Goal: Information Seeking & Learning: Understand process/instructions

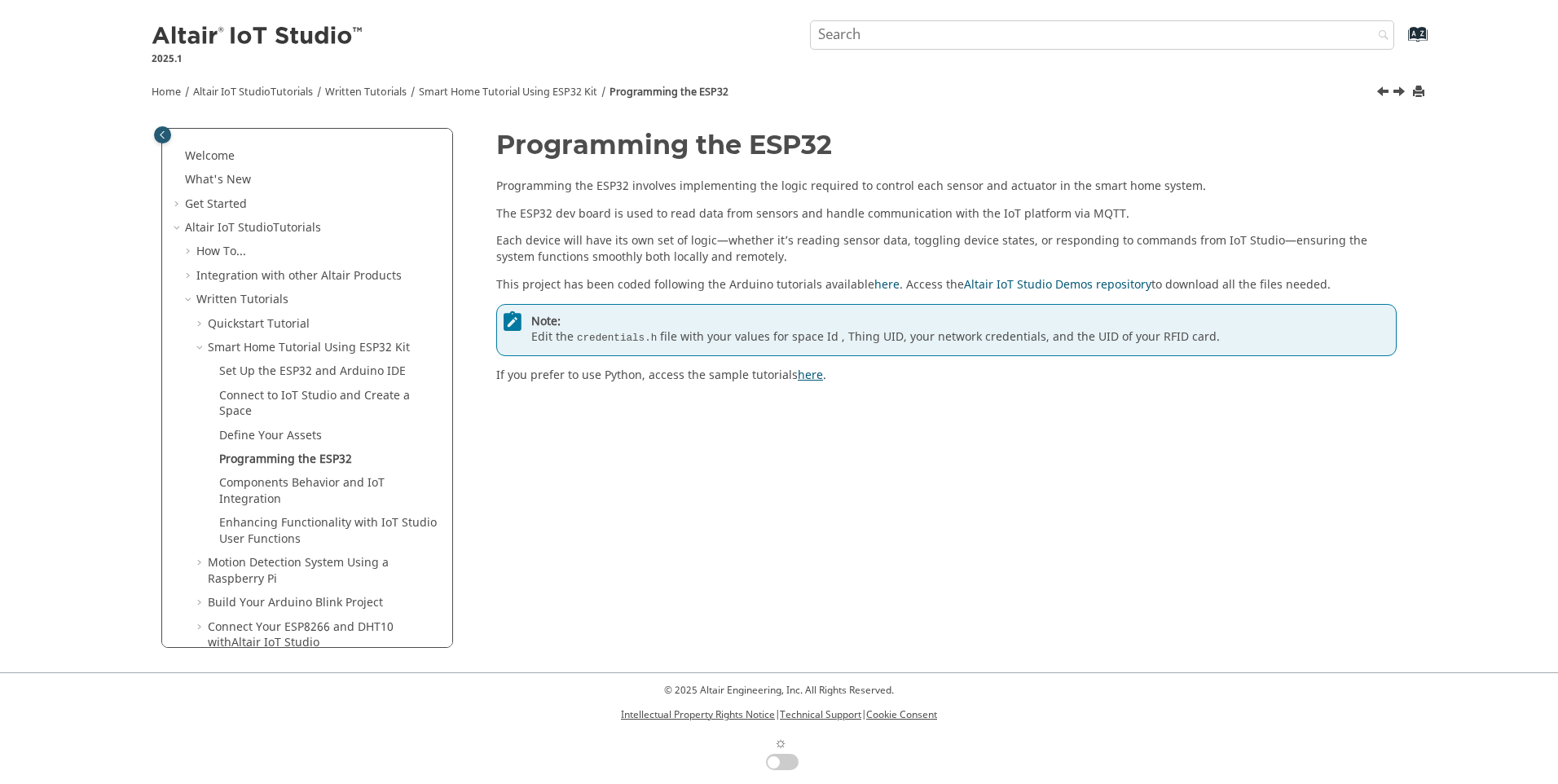
click at [805, 374] on link "here" at bounding box center [810, 375] width 25 height 17
click at [319, 368] on link "Set Up the ESP32 and Arduino IDE" at bounding box center [312, 371] width 186 height 17
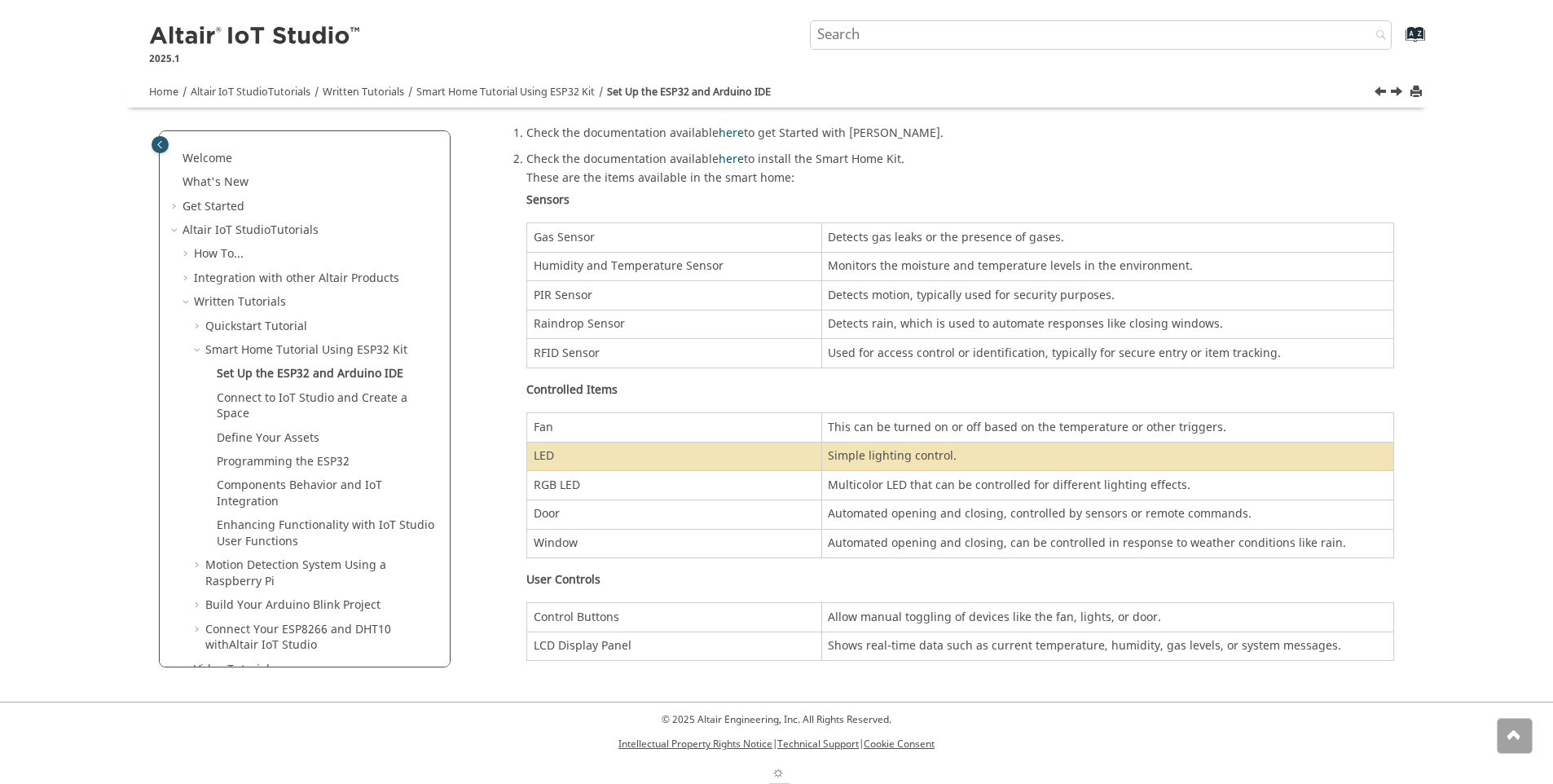
scroll to position [82, 0]
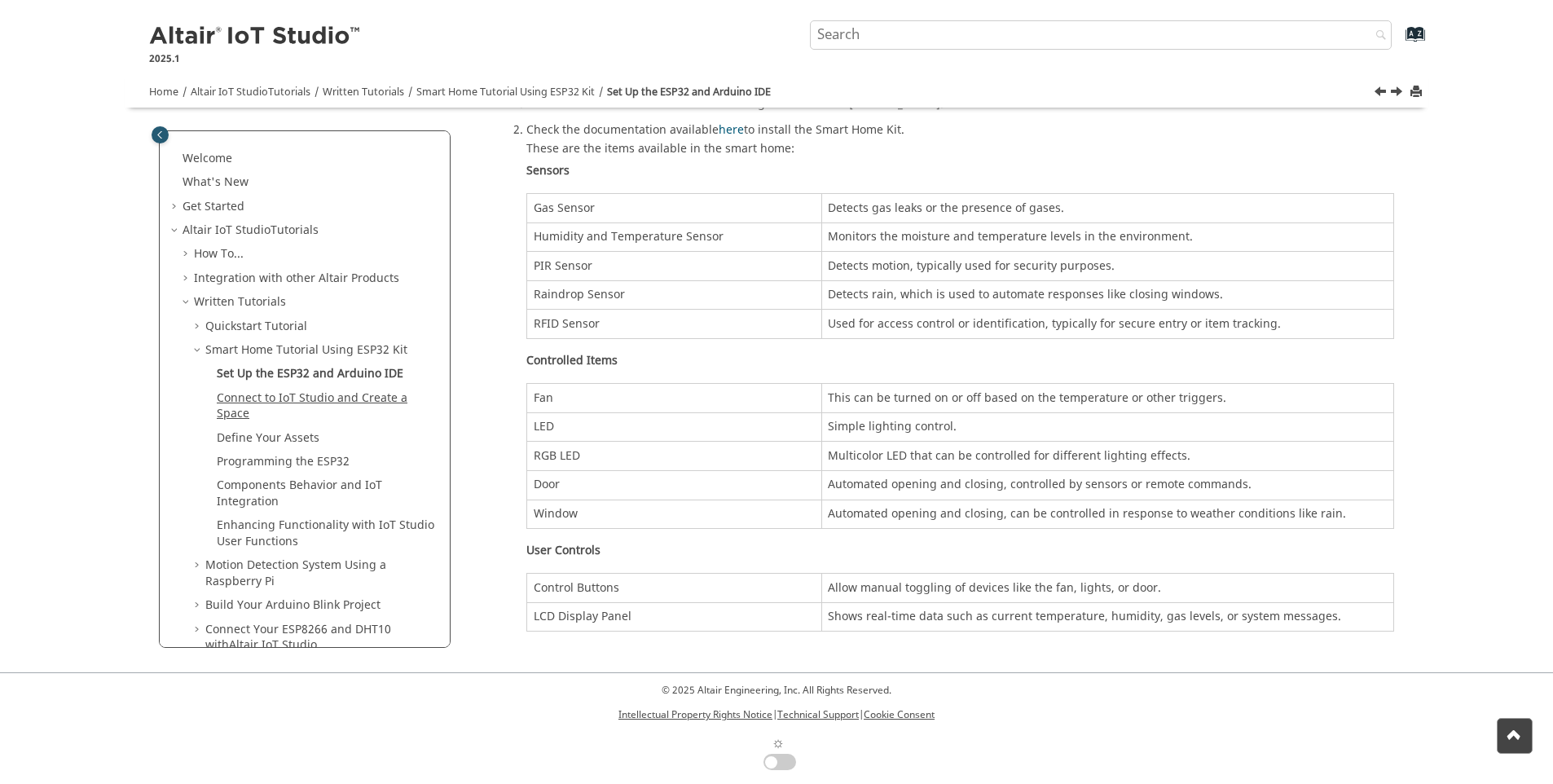
click at [245, 398] on link "Connect to IoT Studio and Create a Space" at bounding box center [312, 406] width 191 height 33
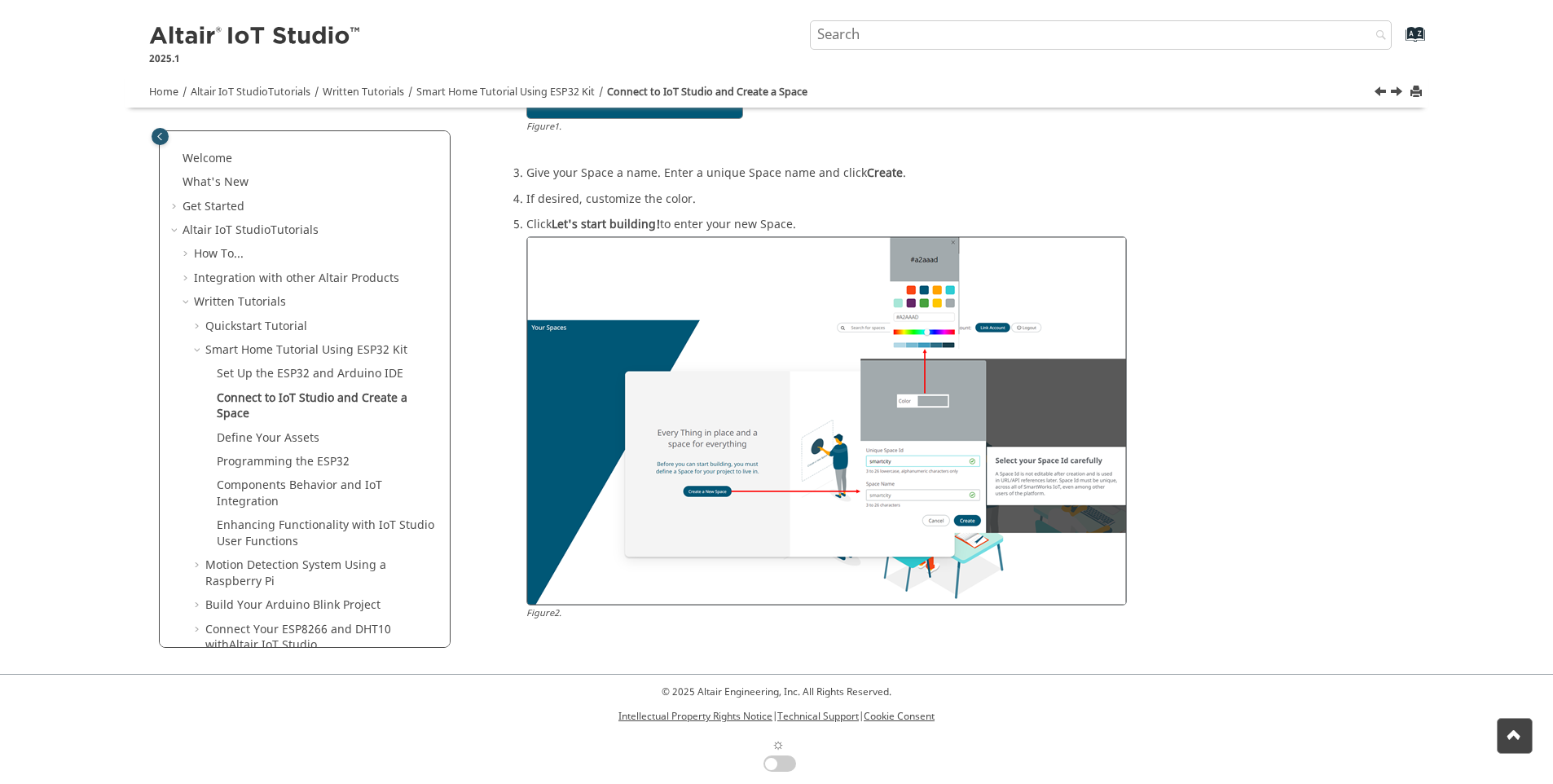
scroll to position [402, 0]
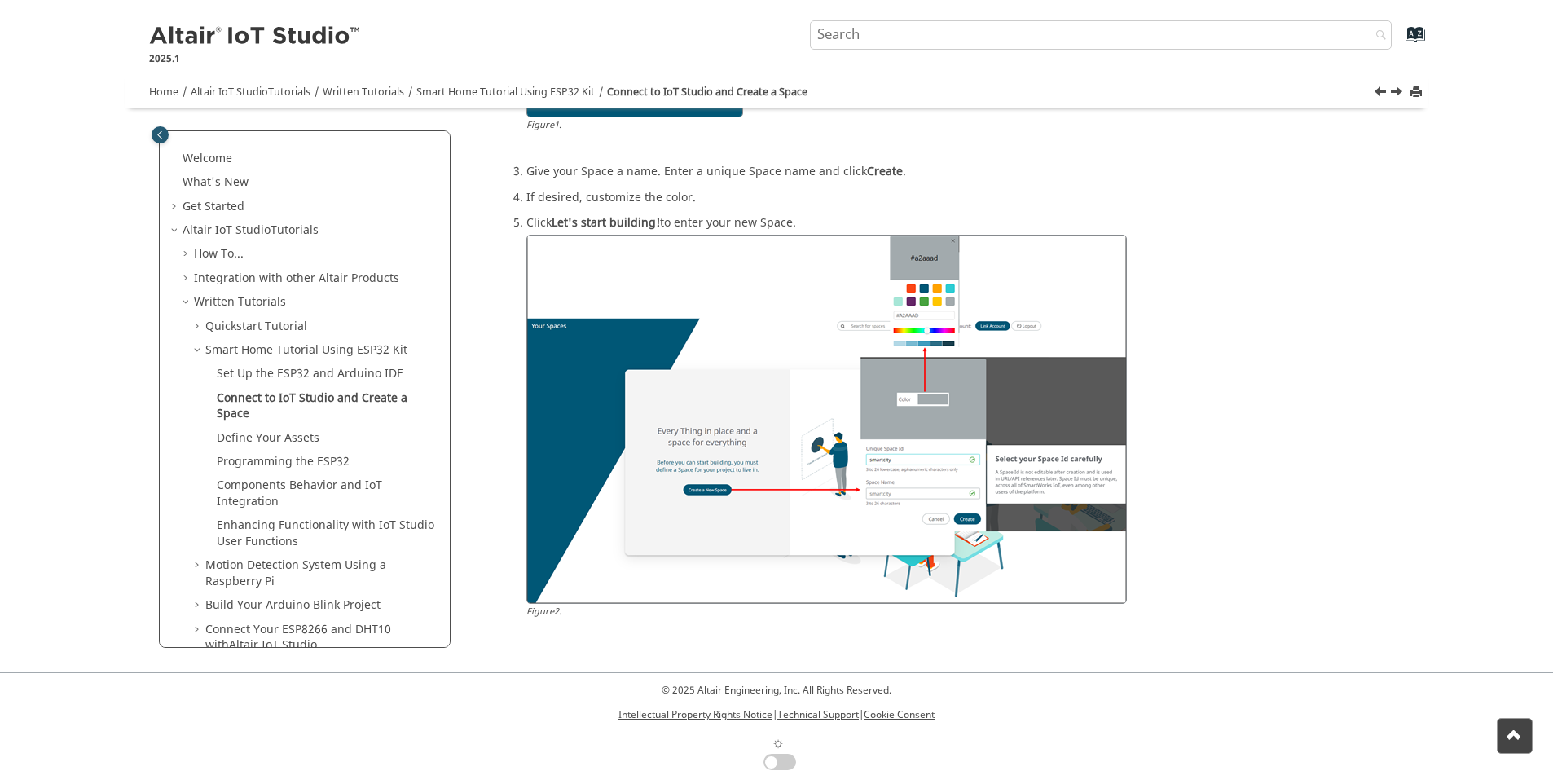
click at [243, 435] on link "Define Your Assets" at bounding box center [268, 438] width 103 height 17
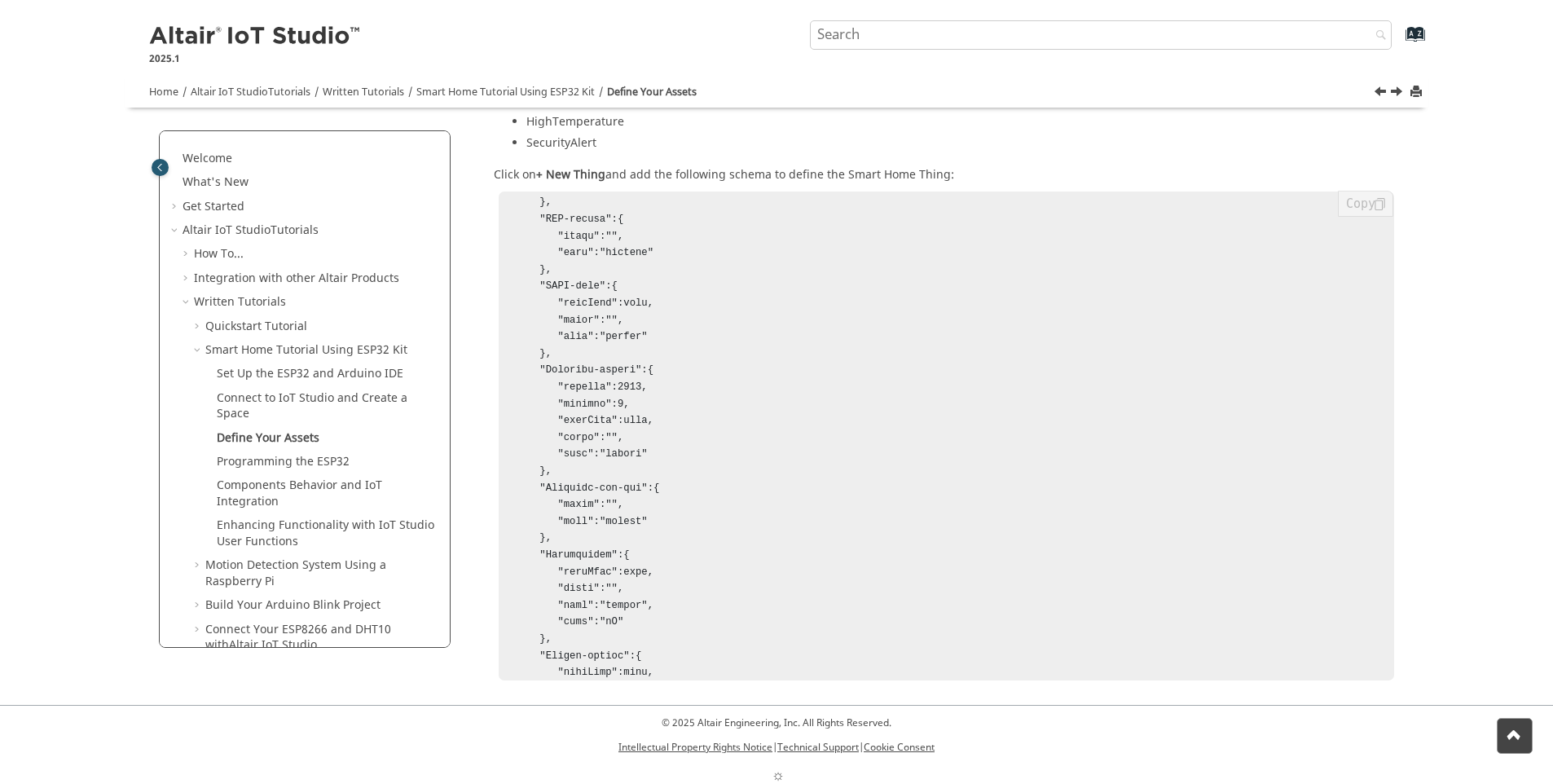
scroll to position [660, 0]
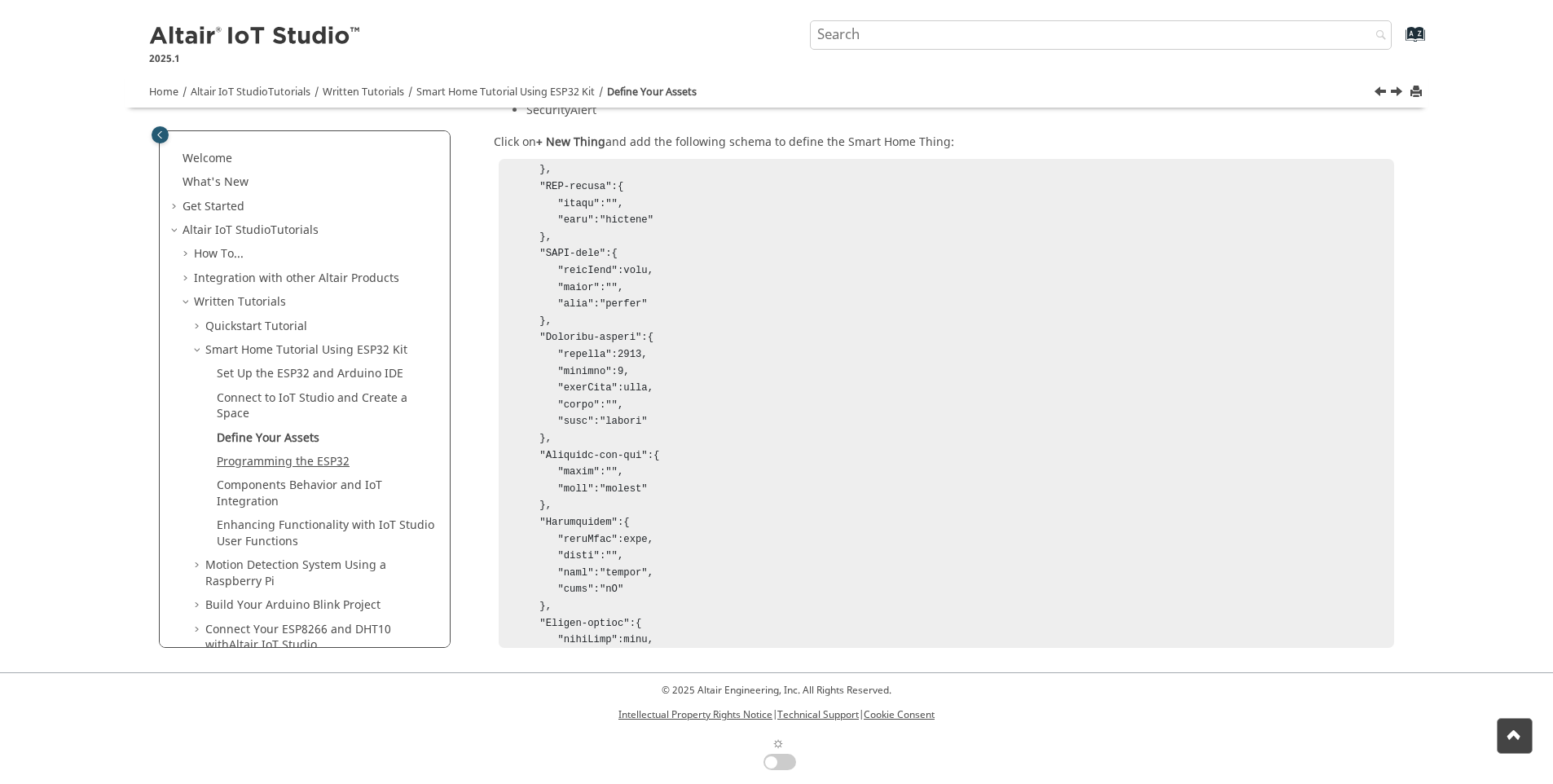
click at [291, 459] on link "Programming the ESP32" at bounding box center [283, 461] width 133 height 17
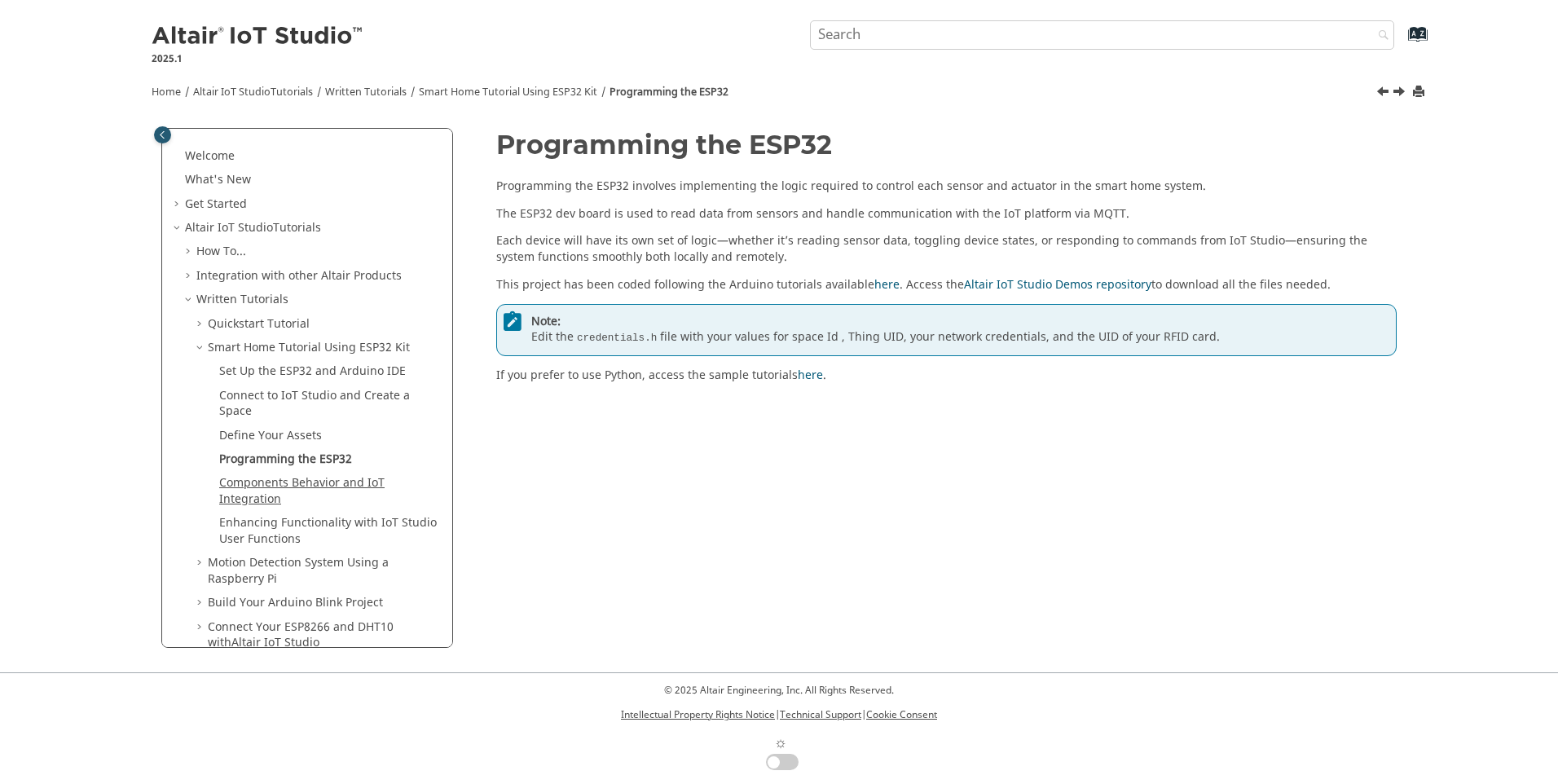
click at [263, 484] on link "Components Behavior and IoT Integration" at bounding box center [302, 491] width 166 height 33
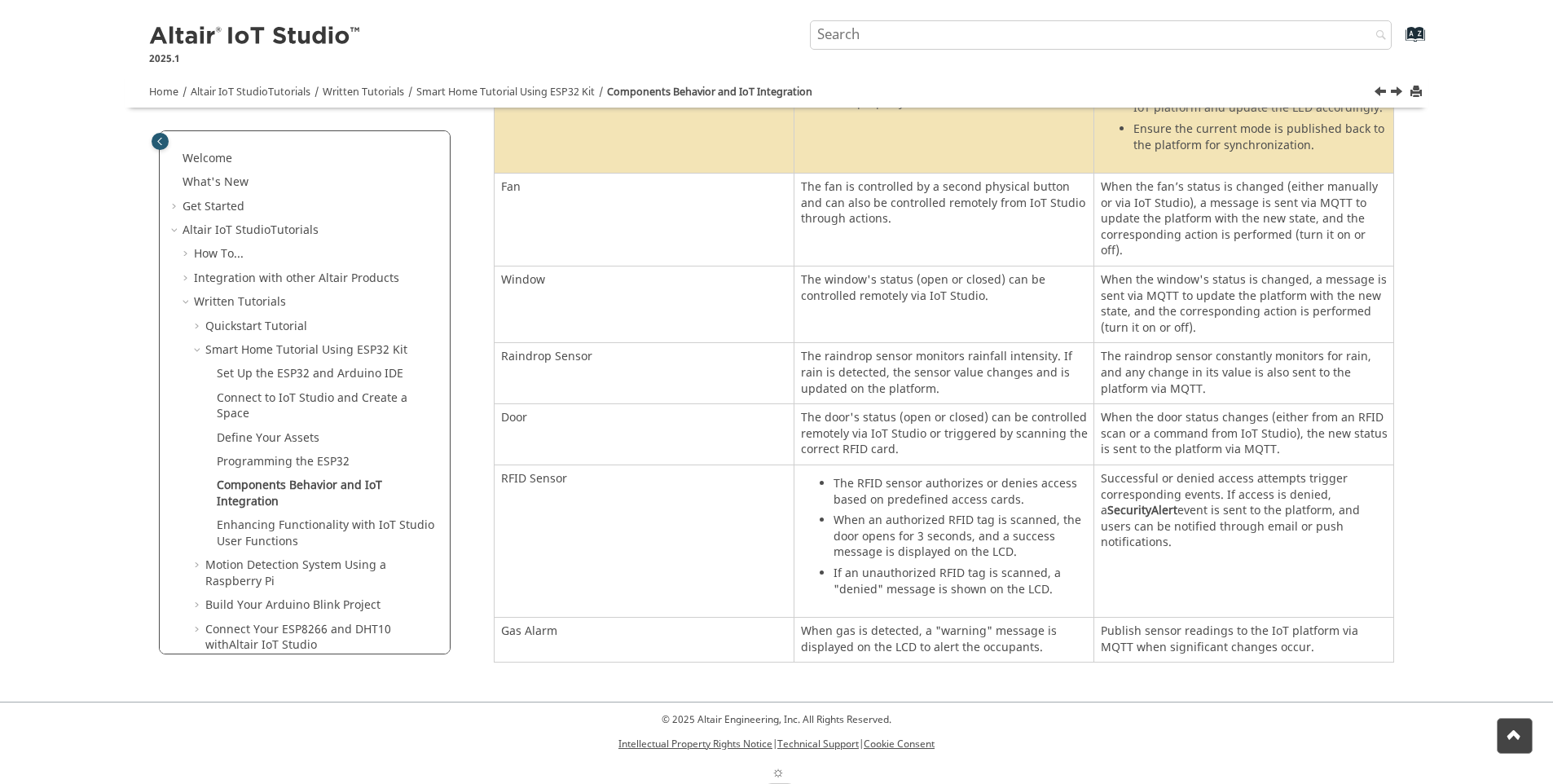
scroll to position [405, 0]
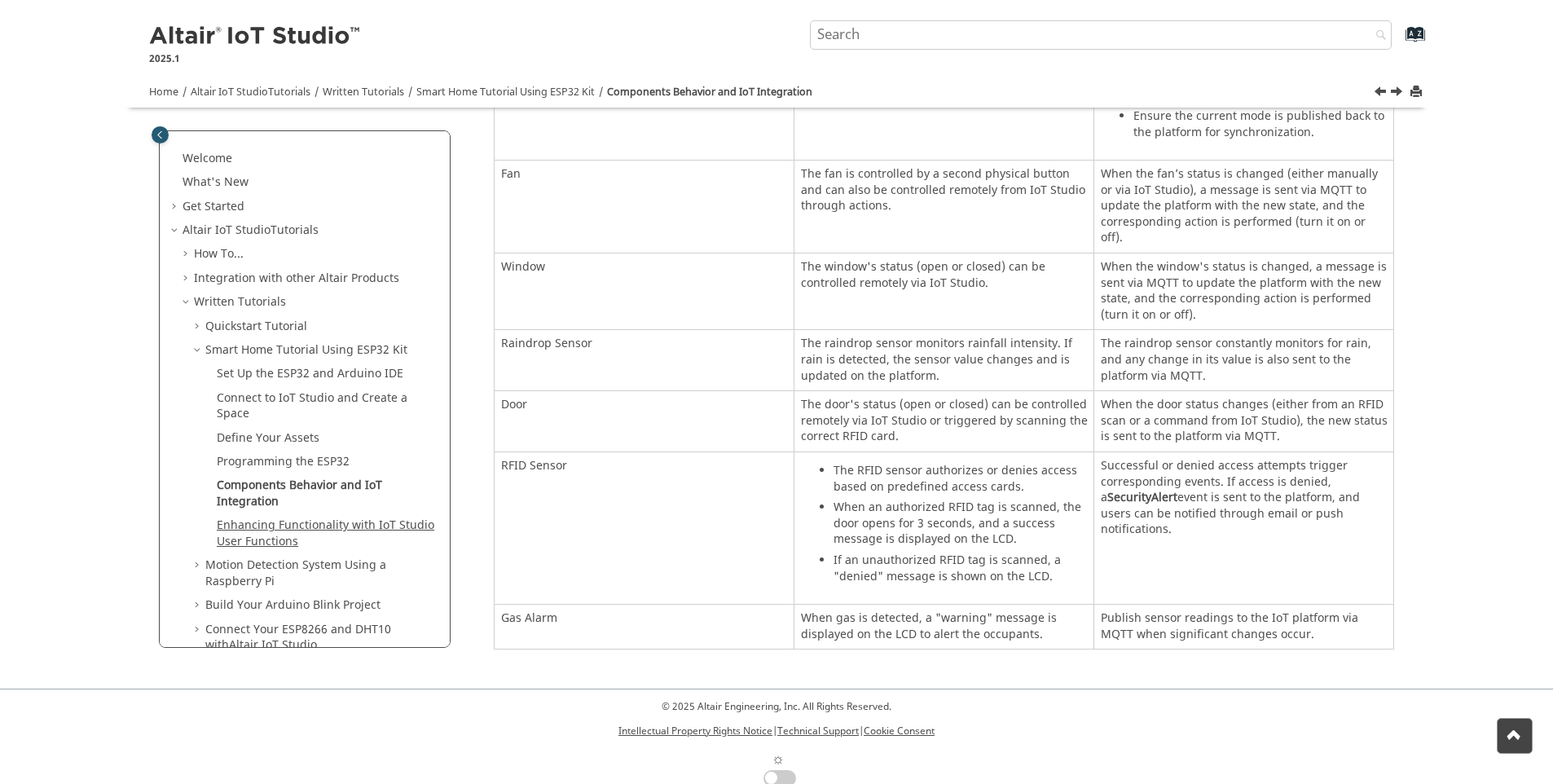
click at [273, 526] on link "Enhancing Functionality with IoT Studio User Functions" at bounding box center [325, 533] width 217 height 33
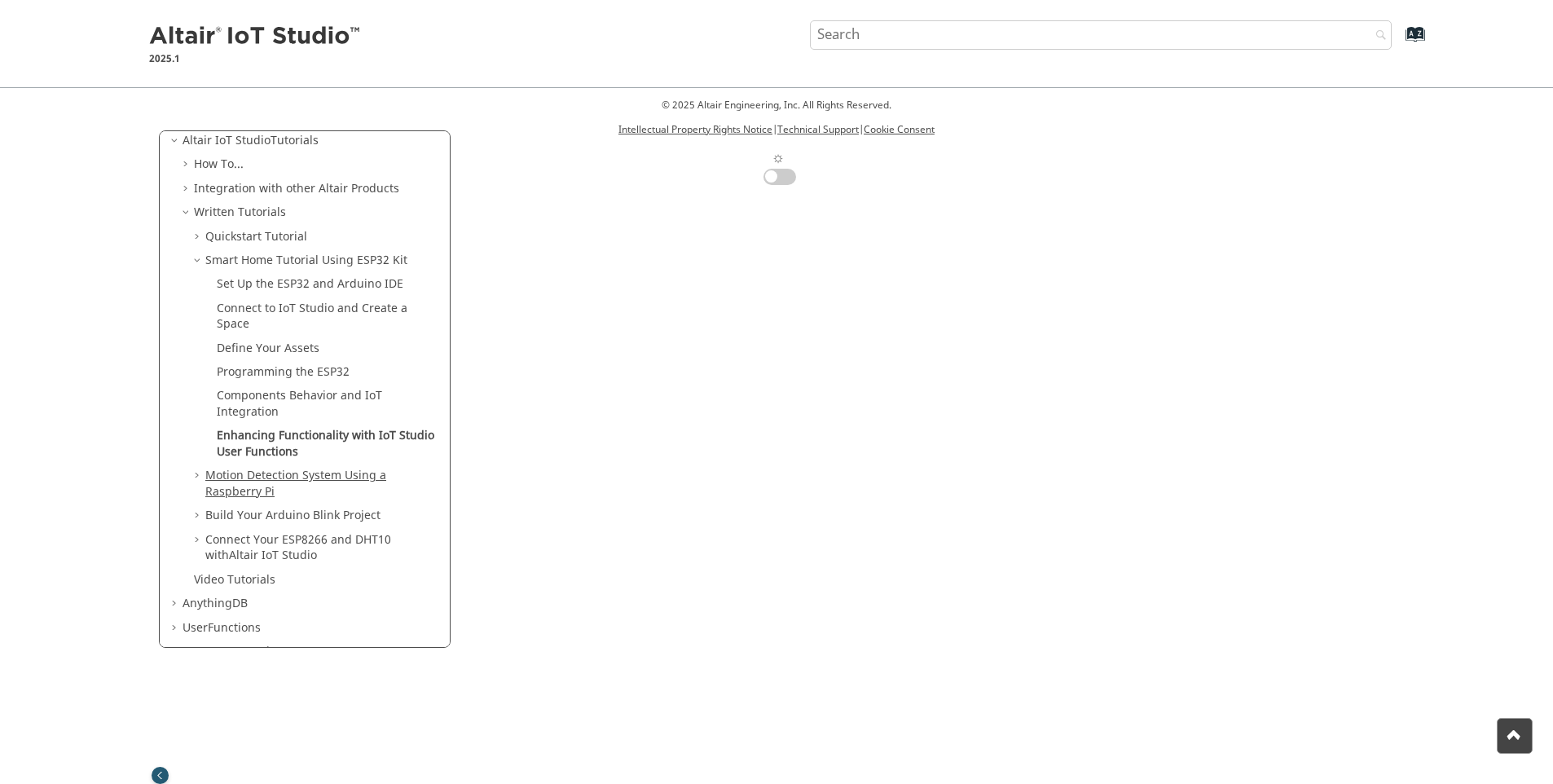
scroll to position [62, 0]
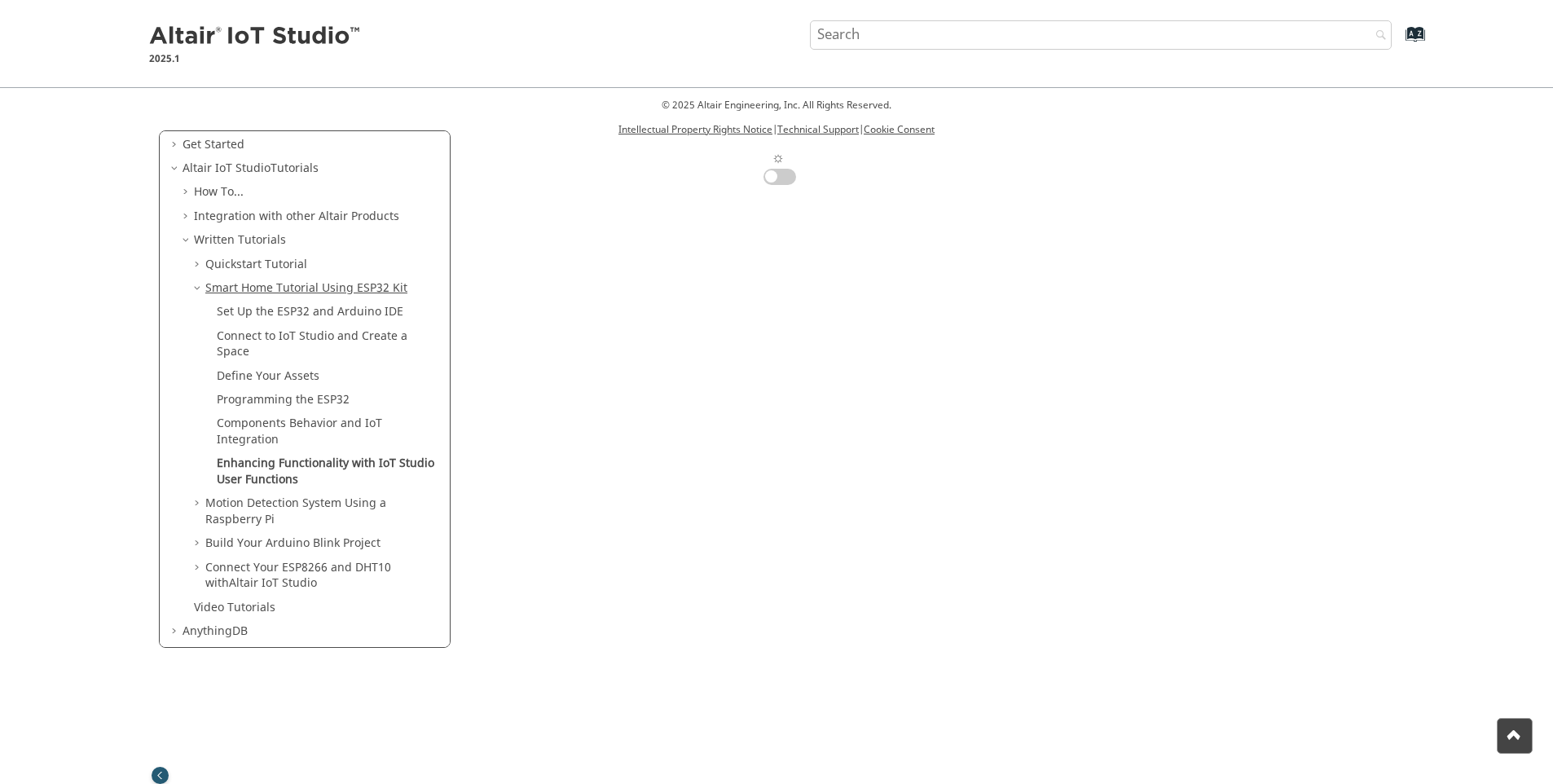
click at [254, 290] on link "Smart Home Tutorial Using ESP32 Kit" at bounding box center [307, 288] width 202 height 17
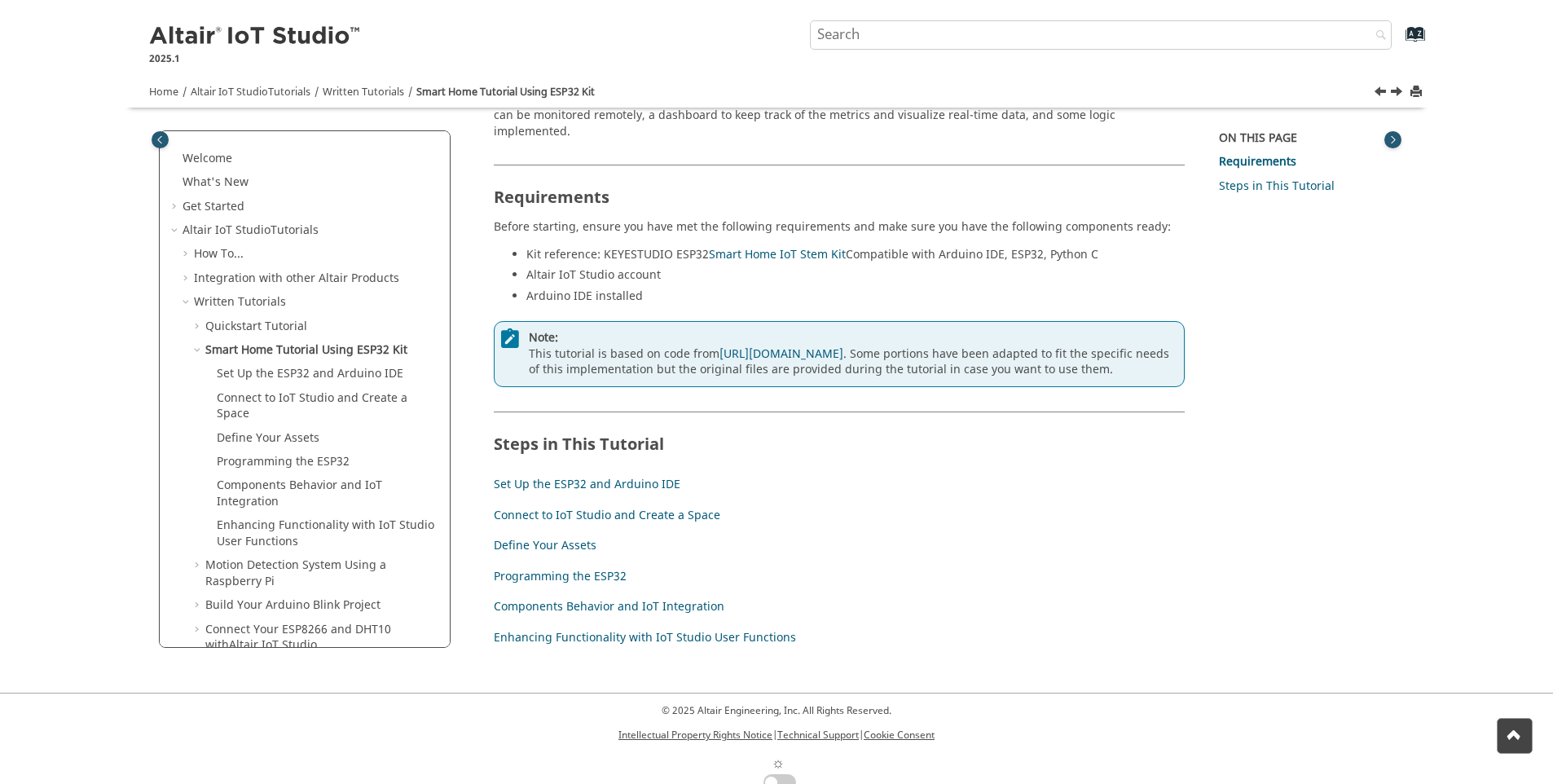
scroll to position [108, 0]
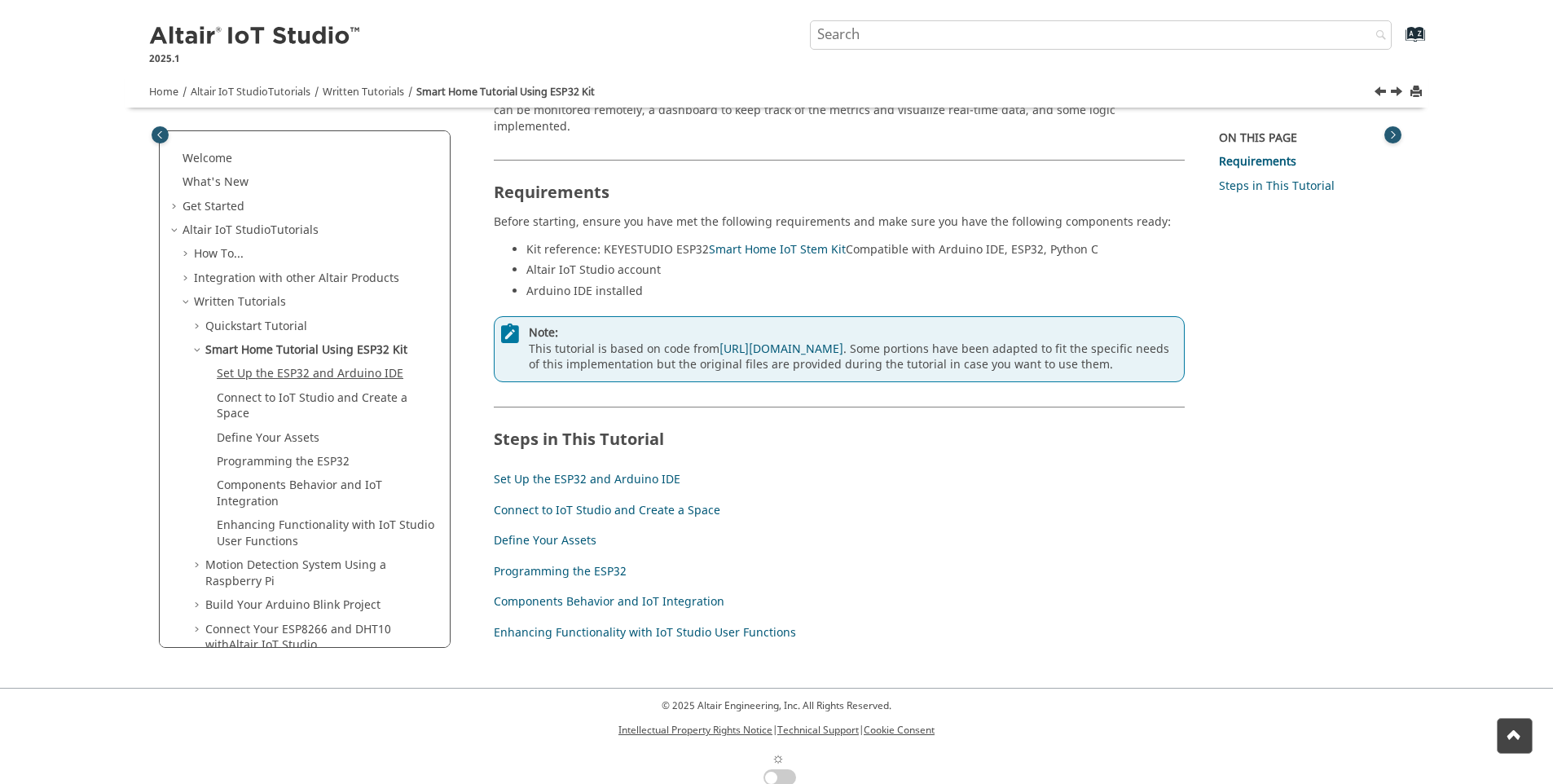
click at [288, 373] on link "Set Up the ESP32 and Arduino IDE" at bounding box center [309, 374] width 186 height 17
